Goal: Check status

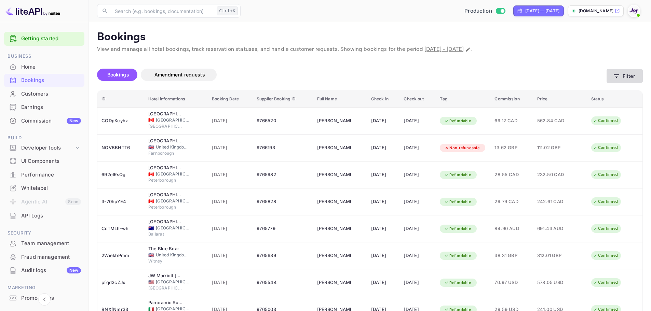
drag, startPoint x: 0, startPoint y: 0, endPoint x: 625, endPoint y: 74, distance: 629.0
click at [625, 74] on button "Filter" at bounding box center [624, 76] width 36 height 14
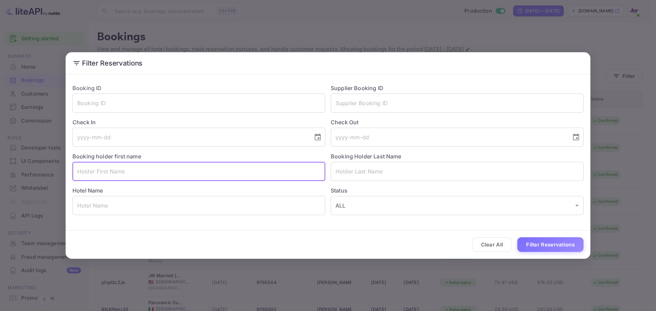
click at [128, 170] on input "text" at bounding box center [198, 171] width 253 height 19
paste input "[PERSON_NAME]"
drag, startPoint x: 122, startPoint y: 173, endPoint x: 101, endPoint y: 177, distance: 21.2
click at [101, 177] on input "[PERSON_NAME]" at bounding box center [198, 171] width 253 height 19
type input "[PERSON_NAME]"
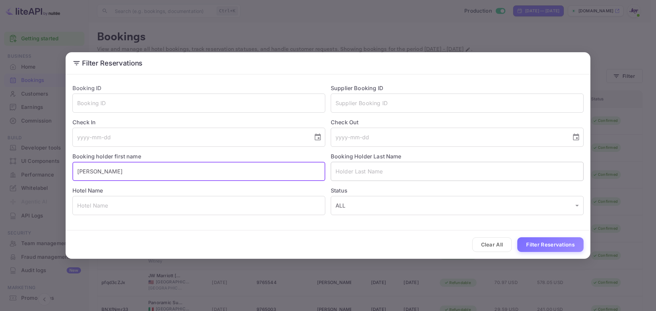
click at [363, 170] on input "text" at bounding box center [457, 171] width 253 height 19
paste input "[PERSON_NAME]"
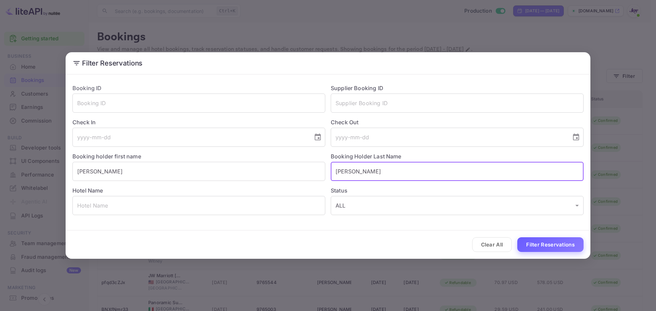
type input "[PERSON_NAME]"
click at [538, 243] on button "Filter Reservations" at bounding box center [550, 244] width 66 height 15
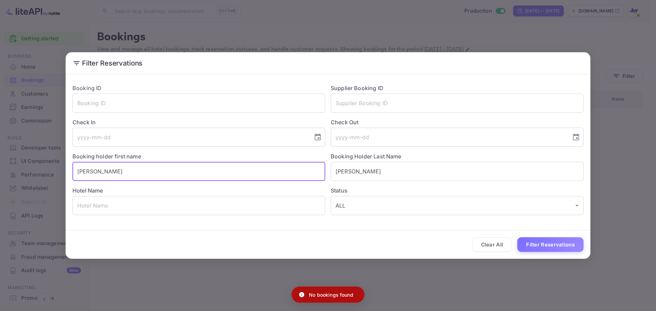
click at [107, 172] on input "[PERSON_NAME]" at bounding box center [198, 171] width 253 height 19
click at [517, 237] on button "Filter Reservations" at bounding box center [550, 244] width 66 height 15
click at [152, 170] on input "[PERSON_NAME]" at bounding box center [198, 171] width 253 height 19
paste input "[PERSON_NAME]"
type input "[PERSON_NAME]"
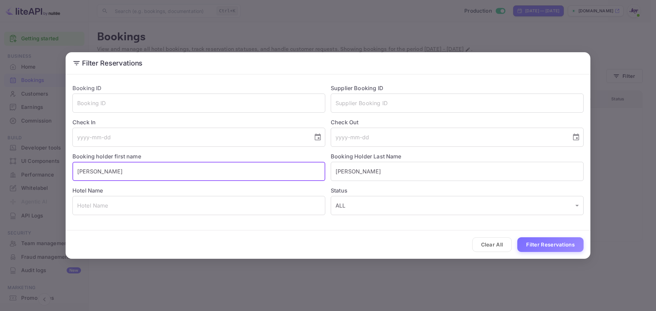
click at [517, 237] on button "Filter Reservations" at bounding box center [550, 244] width 66 height 15
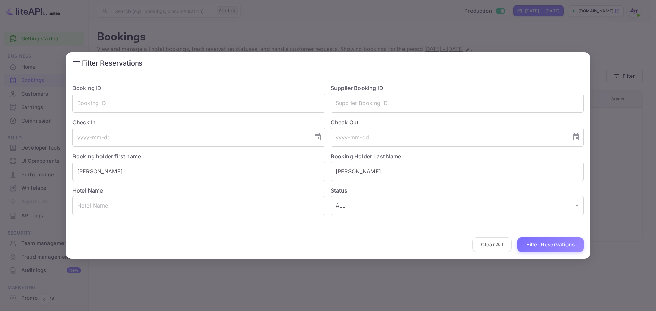
click at [388, 161] on div "Booking Holder Last Name [PERSON_NAME] ​" at bounding box center [454, 164] width 258 height 34
click at [385, 170] on input "[PERSON_NAME]" at bounding box center [457, 171] width 253 height 19
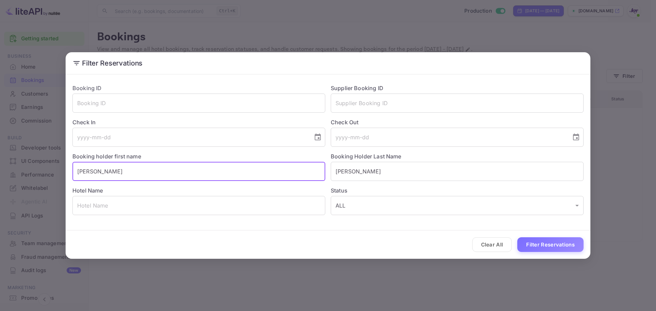
click at [247, 175] on input "[PERSON_NAME]" at bounding box center [198, 171] width 253 height 19
click at [159, 169] on input "[PERSON_NAME]" at bounding box center [198, 171] width 253 height 19
click at [386, 174] on input "[PERSON_NAME]" at bounding box center [457, 171] width 253 height 19
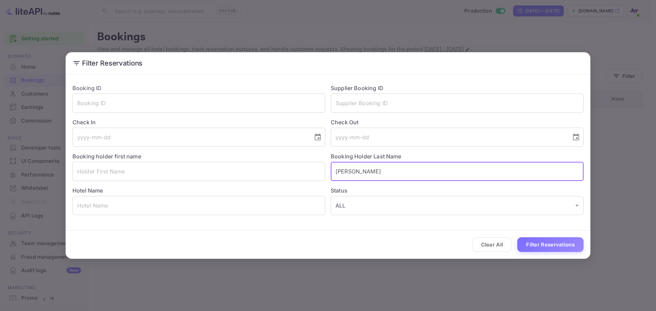
click at [386, 174] on input "[PERSON_NAME]" at bounding box center [457, 171] width 253 height 19
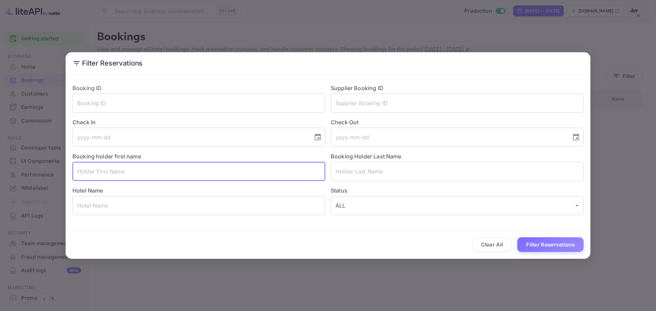
click at [310, 173] on input "text" at bounding box center [198, 171] width 253 height 19
type input "[GEOGRAPHIC_DATA]"
click at [517, 237] on button "Filter Reservations" at bounding box center [550, 244] width 66 height 15
drag, startPoint x: 278, startPoint y: 168, endPoint x: 10, endPoint y: 178, distance: 268.9
click at [2, 181] on div "Filter Reservations Booking ID ​ Supplier Booking ID ​ Check In ​ Check Out ​ B…" at bounding box center [328, 155] width 656 height 311
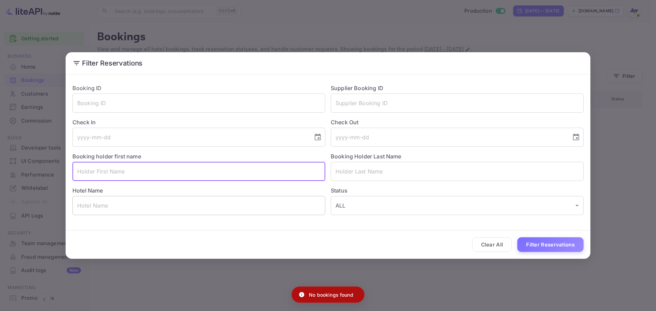
click at [109, 204] on input "text" at bounding box center [198, 205] width 253 height 19
paste input "[GEOGRAPHIC_DATA]"
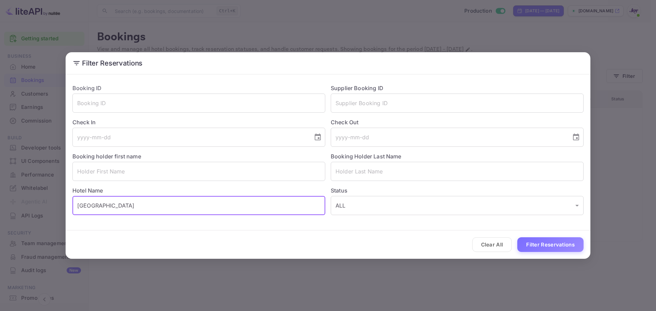
type input "[GEOGRAPHIC_DATA]"
click at [577, 252] on div "Clear All Filter Reservations" at bounding box center [328, 245] width 525 height 28
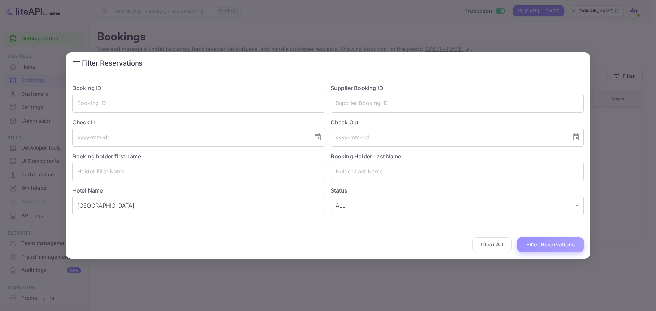
click at [576, 246] on button "Filter Reservations" at bounding box center [550, 244] width 66 height 15
click at [162, 170] on input "text" at bounding box center [198, 171] width 253 height 19
paste input "[PERSON_NAME]"
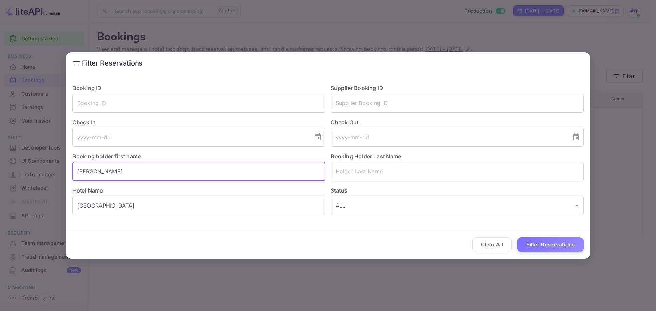
drag, startPoint x: 132, startPoint y: 172, endPoint x: 99, endPoint y: 172, distance: 33.1
click at [99, 171] on input "[PERSON_NAME]" at bounding box center [198, 171] width 253 height 19
type input "Mladen"
click at [359, 165] on input "text" at bounding box center [457, 171] width 253 height 19
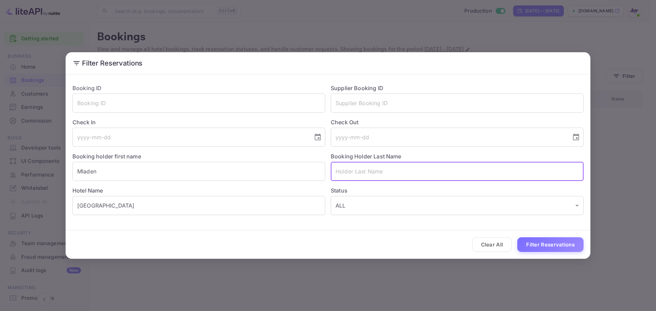
paste input "Marjanovic"
type input "Marjanovic"
click at [542, 245] on button "Filter Reservations" at bounding box center [550, 244] width 66 height 15
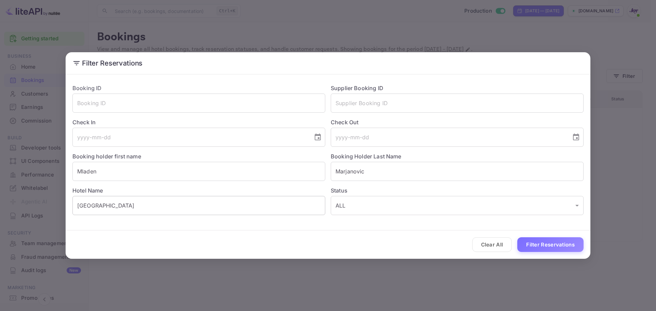
click at [147, 206] on input "[GEOGRAPHIC_DATA]" at bounding box center [198, 205] width 253 height 19
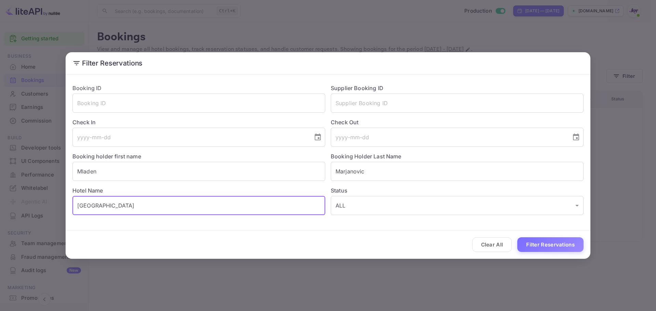
paste input "[GEOGRAPHIC_DATA] [GEOGRAPHIC_DATA]/[GEOGRAPHIC_DATA]"
type input "[GEOGRAPHIC_DATA] [GEOGRAPHIC_DATA]/[GEOGRAPHIC_DATA]"
click at [581, 246] on button "Filter Reservations" at bounding box center [550, 244] width 66 height 15
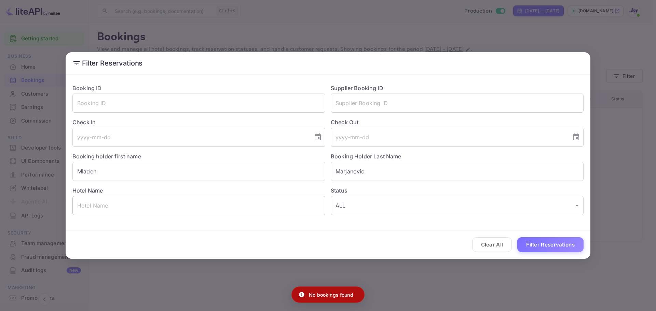
click at [209, 209] on input "text" at bounding box center [198, 205] width 253 height 19
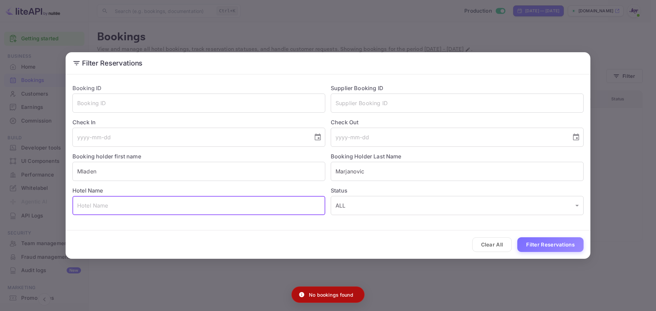
paste input "[GEOGRAPHIC_DATA] [GEOGRAPHIC_DATA]/[GEOGRAPHIC_DATA]"
type input "[GEOGRAPHIC_DATA] [GEOGRAPHIC_DATA]/[GEOGRAPHIC_DATA]"
click at [128, 174] on input "Mladen" at bounding box center [198, 171] width 253 height 19
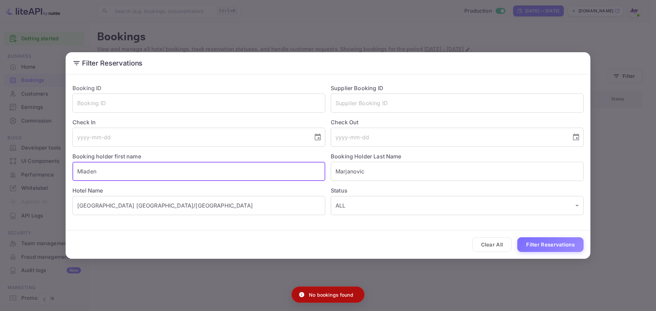
click at [128, 174] on input "Mladen" at bounding box center [198, 171] width 253 height 19
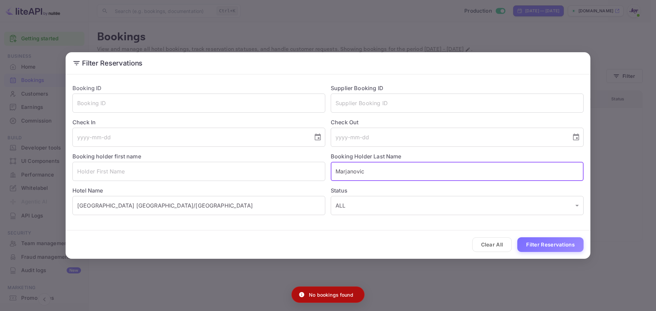
click at [391, 175] on input "Marjanovic" at bounding box center [457, 171] width 253 height 19
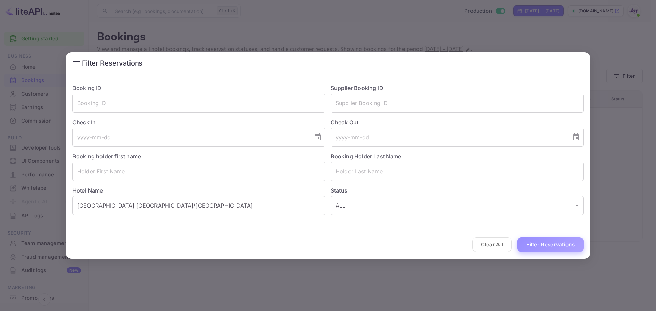
click at [539, 244] on button "Filter Reservations" at bounding box center [550, 244] width 66 height 15
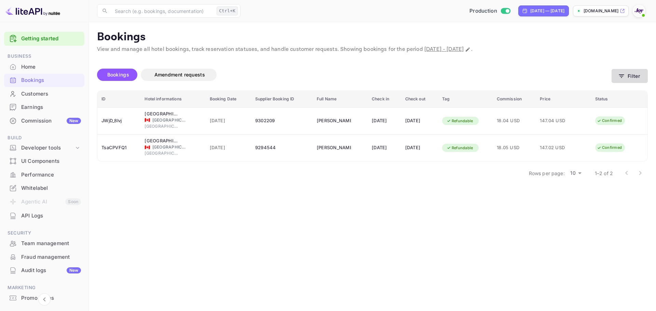
click at [622, 76] on icon "button" at bounding box center [621, 75] width 5 height 3
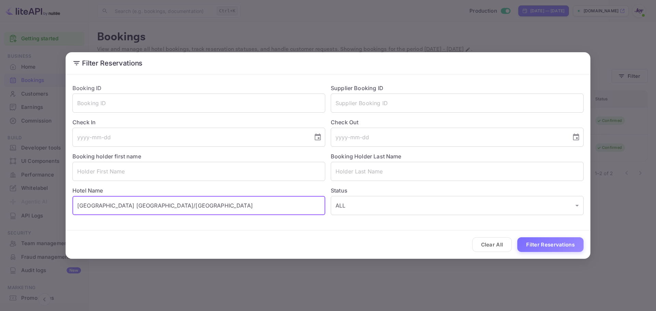
click at [180, 200] on input "[GEOGRAPHIC_DATA] [GEOGRAPHIC_DATA]/[GEOGRAPHIC_DATA]" at bounding box center [198, 205] width 253 height 19
paste input "[PERSON_NAME] at [PERSON_NAME][GEOGRAPHIC_DATA]"
type input "[PERSON_NAME] at [PERSON_NAME][GEOGRAPHIC_DATA]"
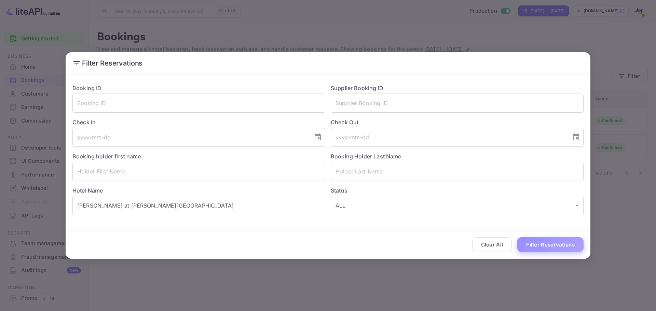
click at [546, 248] on button "Filter Reservations" at bounding box center [550, 244] width 66 height 15
click at [178, 208] on input "[PERSON_NAME] at [PERSON_NAME][GEOGRAPHIC_DATA]" at bounding box center [198, 205] width 253 height 19
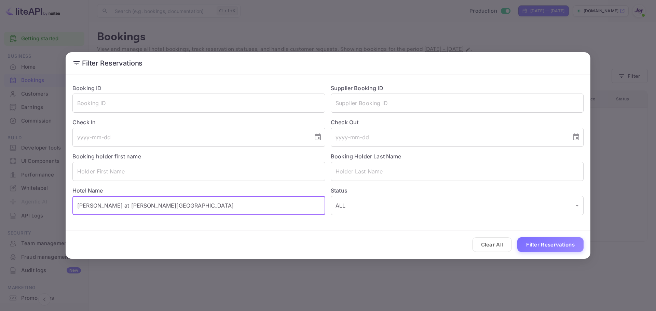
click at [178, 208] on input "[PERSON_NAME] at [PERSON_NAME][GEOGRAPHIC_DATA]" at bounding box center [198, 205] width 253 height 19
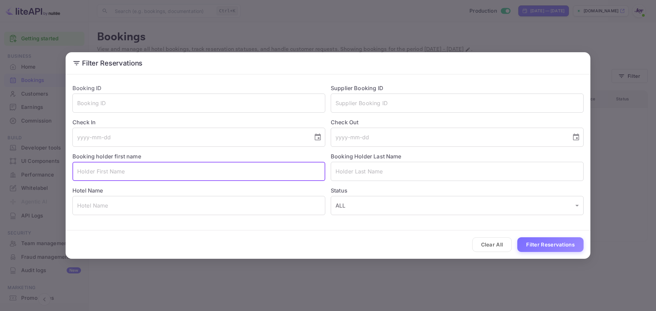
click at [119, 168] on input "text" at bounding box center [198, 171] width 253 height 19
type input "[PERSON_NAME]"
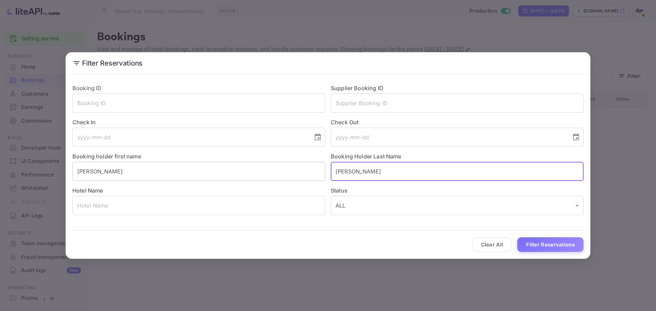
click at [517, 237] on button "Filter Reservations" at bounding box center [550, 244] width 66 height 15
type input "[PERSON_NAME]"
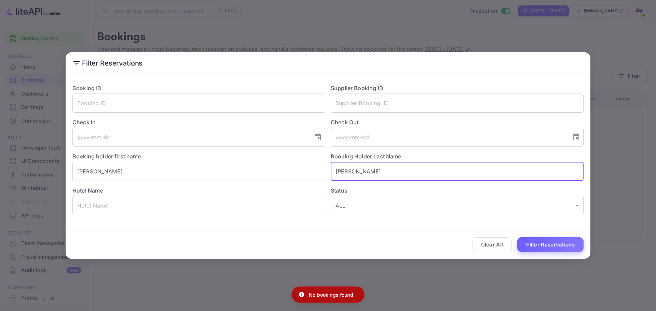
click at [556, 246] on button "Filter Reservations" at bounding box center [550, 244] width 66 height 15
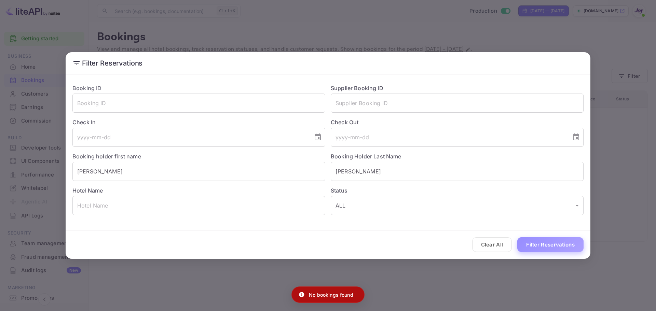
click at [556, 246] on button "Filter Reservations" at bounding box center [550, 244] width 66 height 15
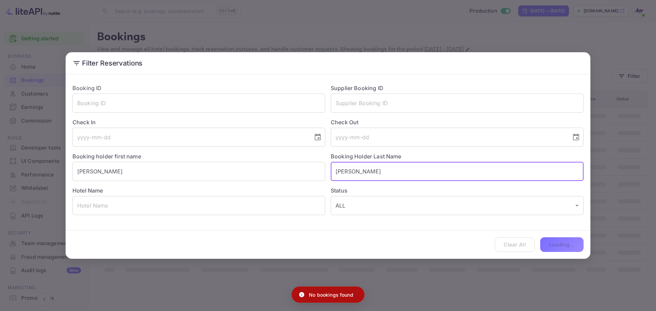
click at [419, 179] on input "[PERSON_NAME]" at bounding box center [457, 171] width 253 height 19
click at [456, 237] on div "Clear All Loading..." at bounding box center [328, 245] width 525 height 28
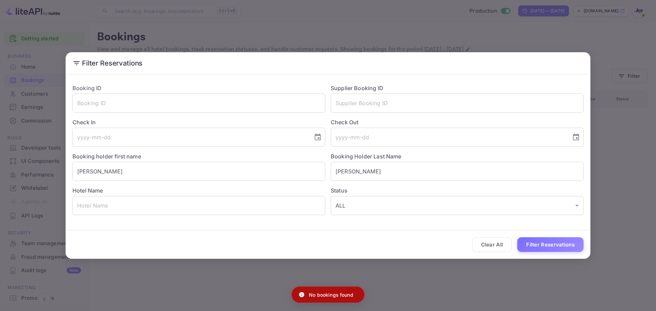
click at [456, 236] on div "Clear All Filter Reservations" at bounding box center [328, 245] width 525 height 28
click at [545, 246] on button "Filter Reservations" at bounding box center [550, 244] width 66 height 15
click at [424, 233] on div "Clear All Loading..." at bounding box center [328, 245] width 525 height 28
click at [424, 233] on div "Clear All Filter Reservations" at bounding box center [328, 245] width 525 height 28
click at [527, 243] on button "Filter Reservations" at bounding box center [550, 244] width 66 height 15
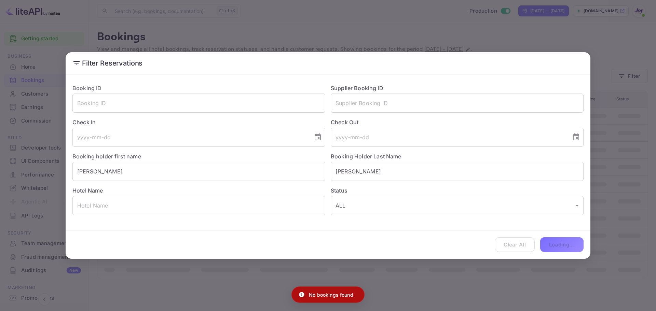
click at [406, 252] on div "Clear All Loading..." at bounding box center [328, 245] width 525 height 28
click at [413, 231] on div "Clear All Loading..." at bounding box center [328, 245] width 525 height 28
click at [544, 245] on button "Filter Reservations" at bounding box center [550, 244] width 66 height 15
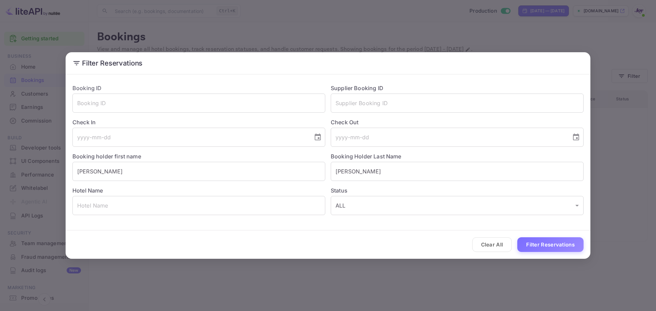
click at [425, 231] on div "Clear All Filter Reservations" at bounding box center [328, 245] width 525 height 28
click at [540, 241] on button "Filter Reservations" at bounding box center [550, 244] width 66 height 15
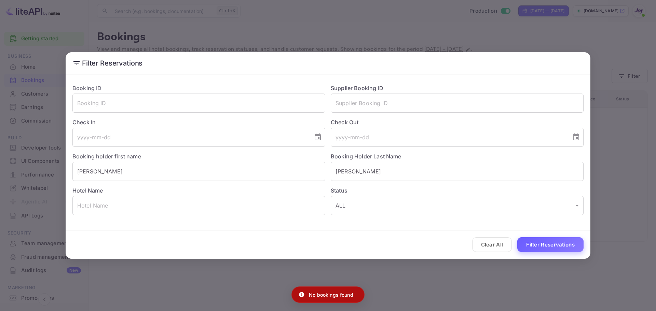
click at [540, 241] on button "Filter Reservations" at bounding box center [550, 244] width 66 height 15
click at [390, 236] on div "Clear All Loading..." at bounding box center [328, 245] width 525 height 28
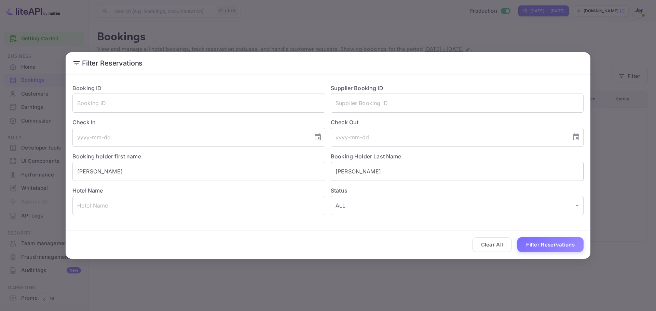
click at [372, 175] on input "[PERSON_NAME]" at bounding box center [457, 171] width 253 height 19
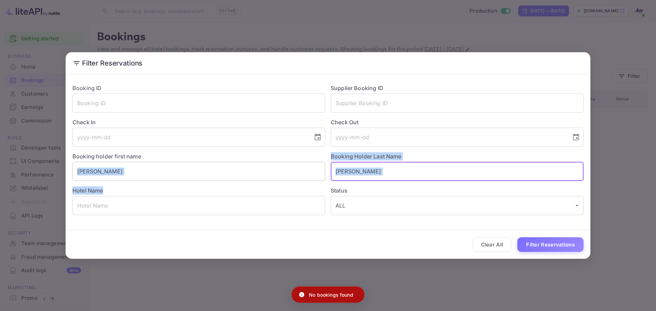
drag, startPoint x: 164, startPoint y: 182, endPoint x: 164, endPoint y: 171, distance: 10.9
click at [164, 175] on div "Booking ID ​ Supplier Booking ID ​ Check In ​ Check Out ​ Booking holder first …" at bounding box center [325, 147] width 516 height 137
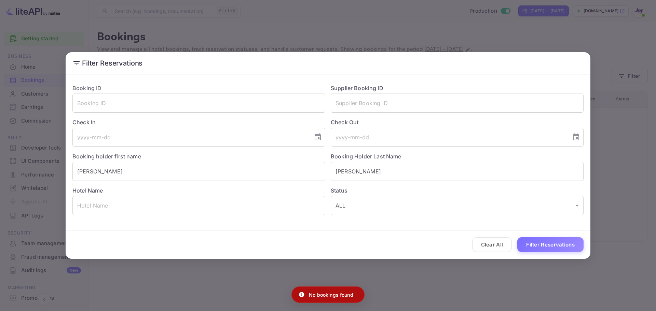
click at [153, 159] on div "Booking holder first name [PERSON_NAME]" at bounding box center [196, 164] width 258 height 34
click at [141, 177] on input "[PERSON_NAME]" at bounding box center [198, 171] width 253 height 19
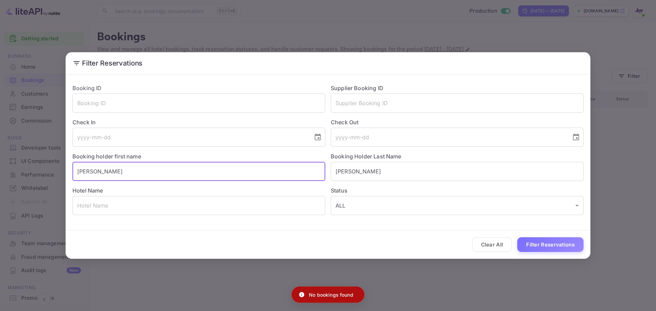
click at [178, 175] on input "[PERSON_NAME]" at bounding box center [198, 171] width 253 height 19
click at [177, 176] on input "[PERSON_NAME]" at bounding box center [198, 171] width 253 height 19
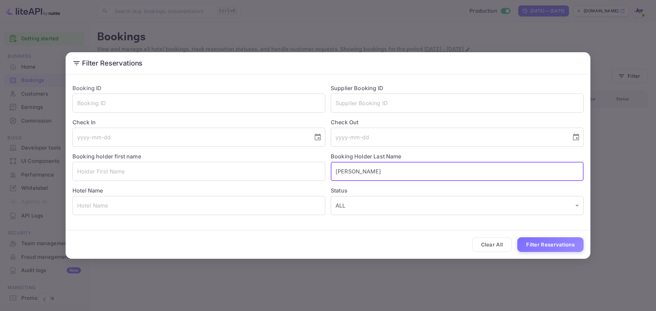
click at [361, 174] on input "[PERSON_NAME]" at bounding box center [457, 171] width 253 height 19
